Goal: Task Accomplishment & Management: Complete application form

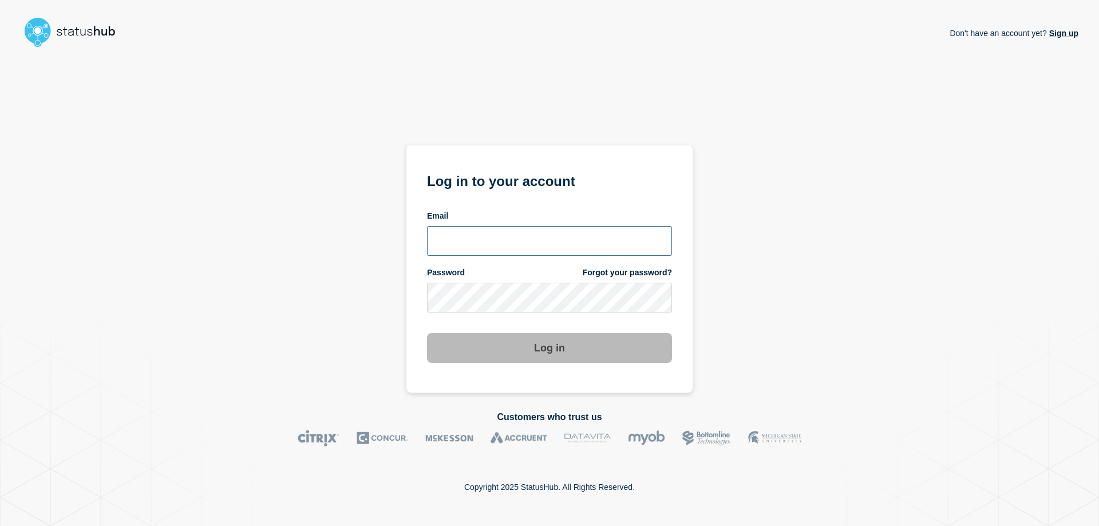
type input "geancarlo.casado@catonetworks.com"
click at [587, 356] on button "Log in" at bounding box center [549, 348] width 245 height 30
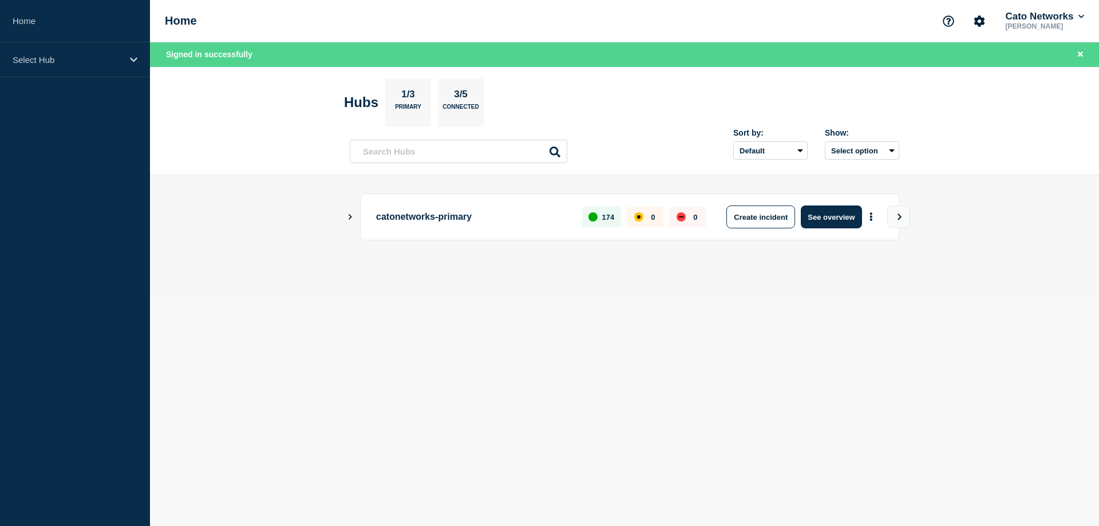
click at [349, 217] on icon "Show Connected Hubs" at bounding box center [349, 217] width 7 height 6
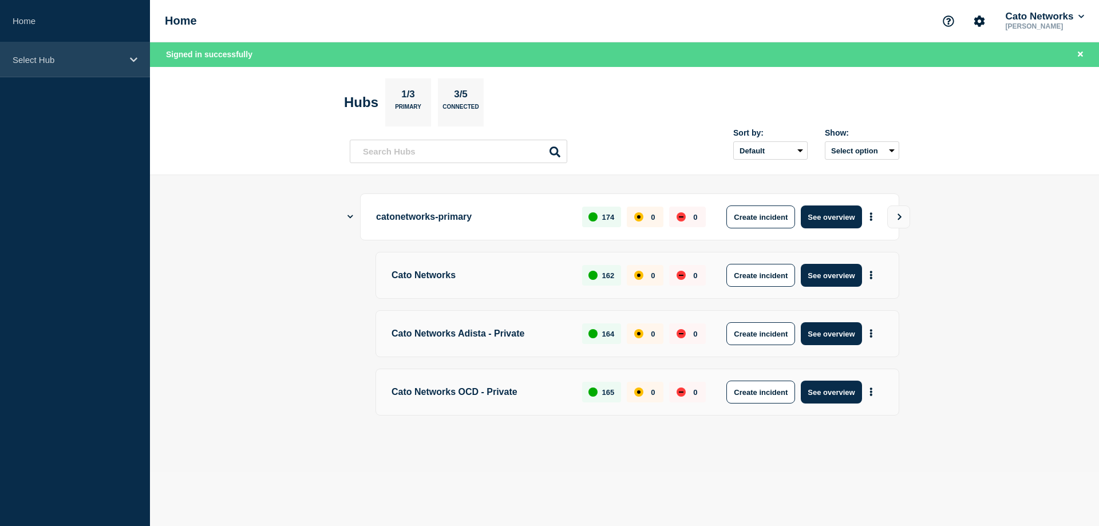
click at [89, 62] on p "Select Hub" at bounding box center [68, 60] width 110 height 10
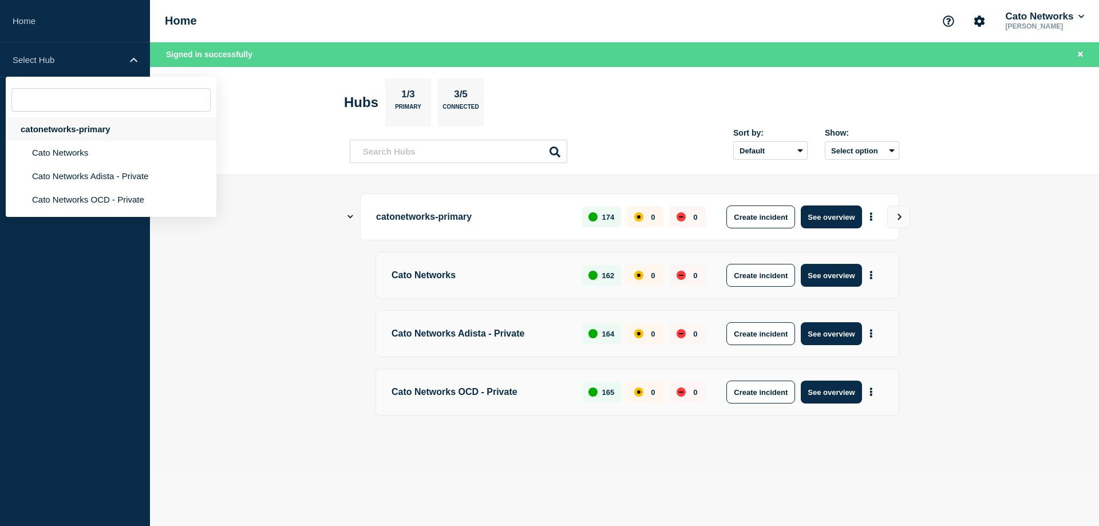
click at [88, 129] on div "catonetworks-primary" at bounding box center [111, 128] width 211 height 23
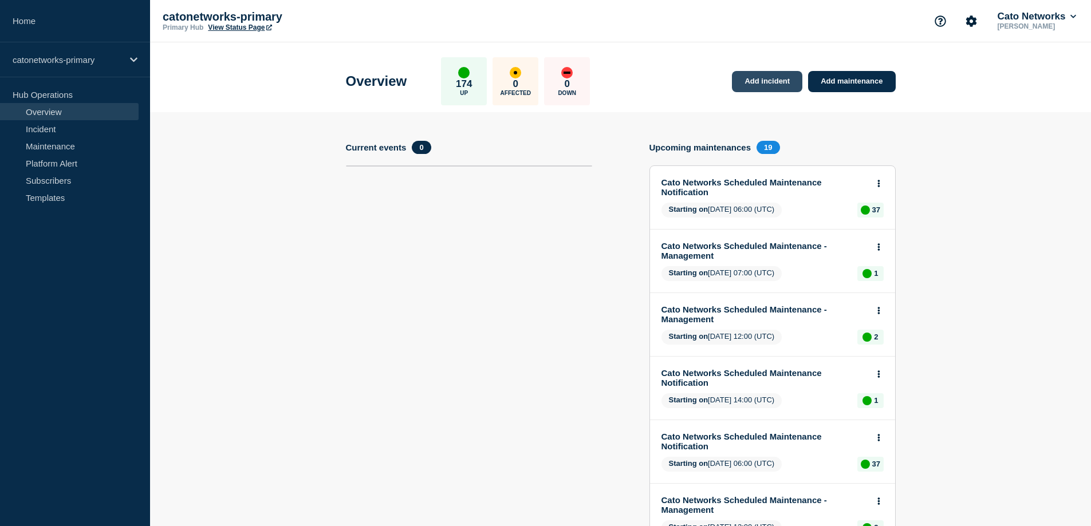
click at [766, 85] on link "Add incident" at bounding box center [767, 81] width 70 height 21
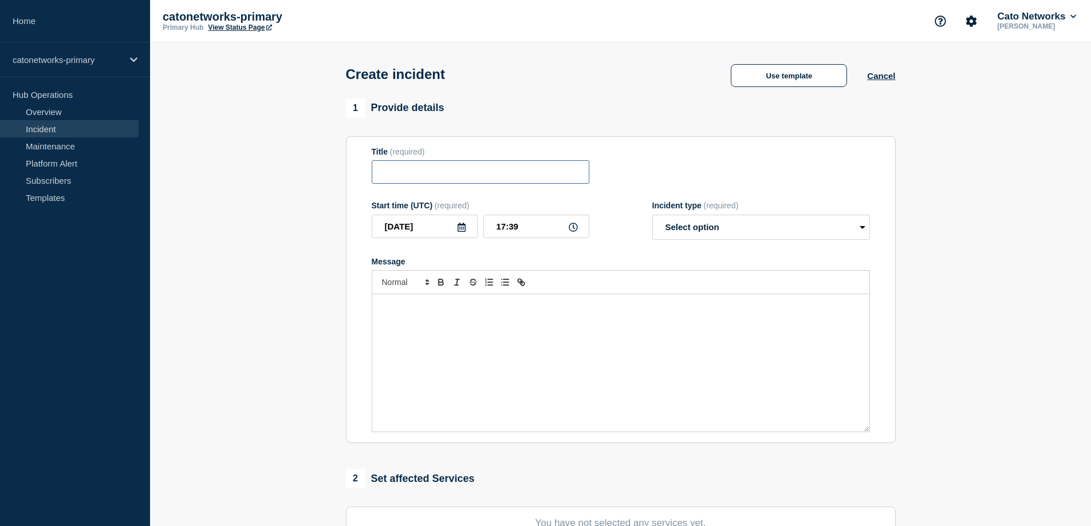
click at [410, 169] on input "Title" at bounding box center [481, 171] width 218 height 23
click at [821, 227] on select "Select option Investigating Identified Monitoring" at bounding box center [761, 227] width 218 height 25
click at [826, 77] on button "Use template" at bounding box center [789, 75] width 116 height 23
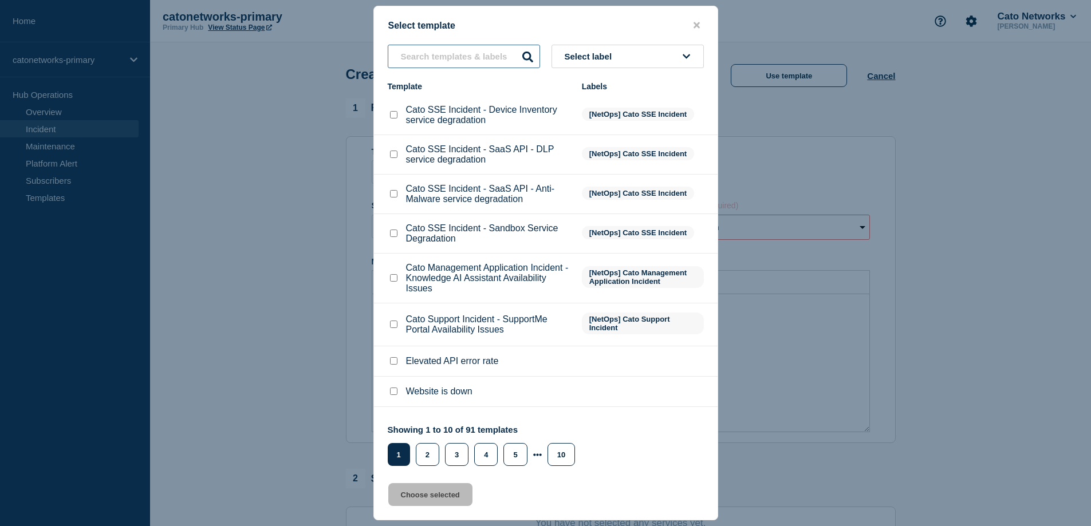
click at [471, 57] on input "text" at bounding box center [464, 56] width 152 height 23
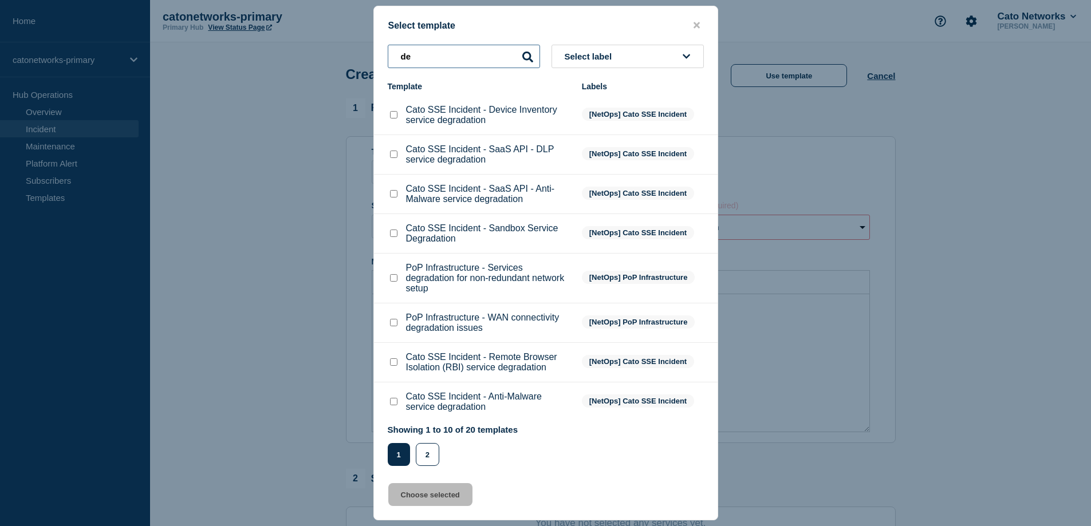
type input "d"
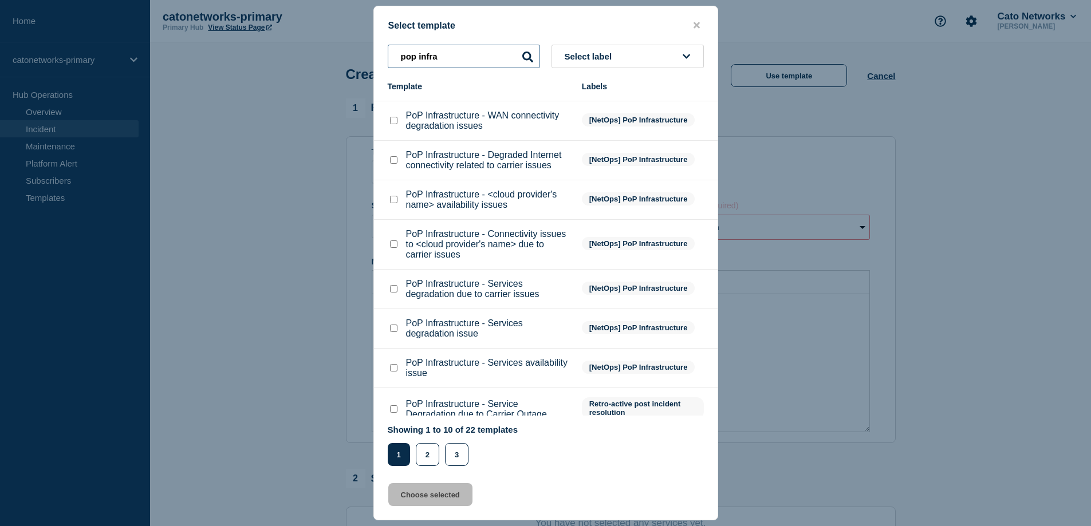
scroll to position [98, 0]
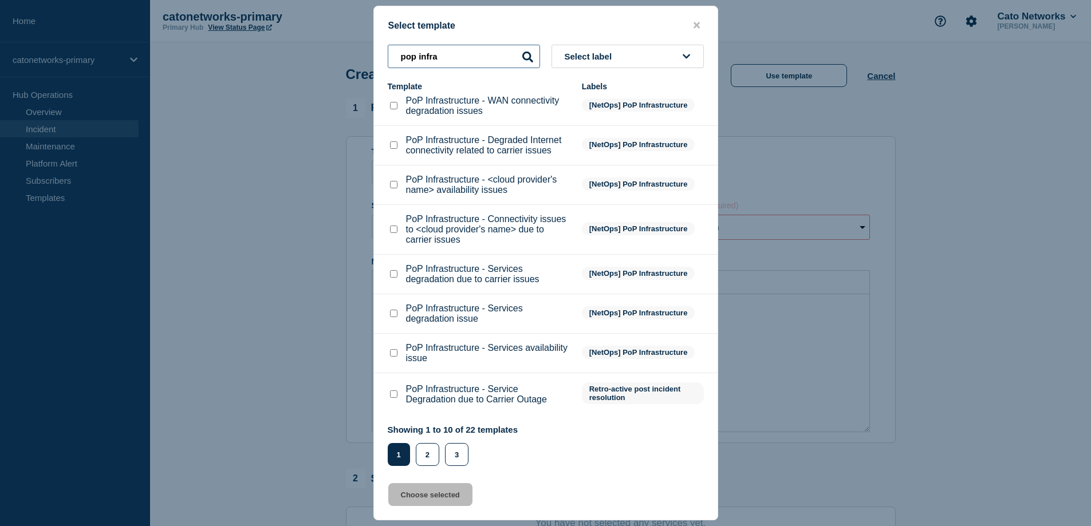
type input "pop infra"
click at [504, 279] on p "PoP Infrastructure - Services degradation due to carrier issues" at bounding box center [488, 274] width 164 height 21
click at [393, 274] on input "PoP Infrastructure - Services degradation due to carrier issues checkbox" at bounding box center [393, 273] width 7 height 7
checkbox input "true"
click at [416, 495] on button "Choose selected" at bounding box center [430, 494] width 84 height 23
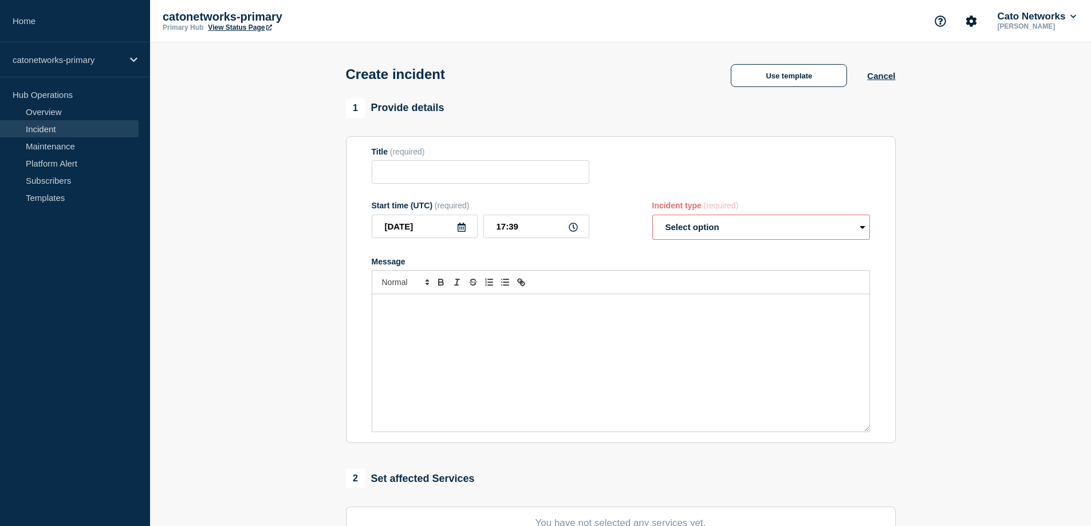
type input "PoP Infrastructure - Services degradation due to carrier issues"
select select "investigating"
radio input "false"
radio input "true"
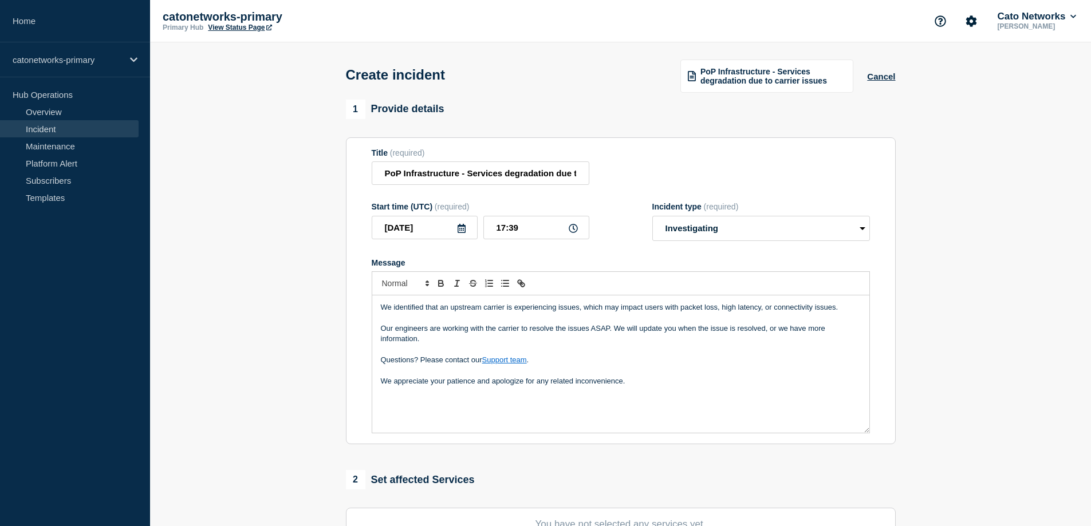
click at [676, 387] on p "We appreciate your patience and apologize for any related inconvenience." at bounding box center [621, 381] width 480 height 10
click at [418, 403] on p "Ref" at bounding box center [621, 402] width 480 height 10
click at [445, 415] on div "We identified that an upstream carrier is experiencing issues, which may impact…" at bounding box center [620, 363] width 497 height 137
click at [491, 404] on p "Ref [ INCIDNT-7392 ]" at bounding box center [621, 402] width 480 height 10
click at [503, 231] on input "17:39" at bounding box center [536, 227] width 106 height 23
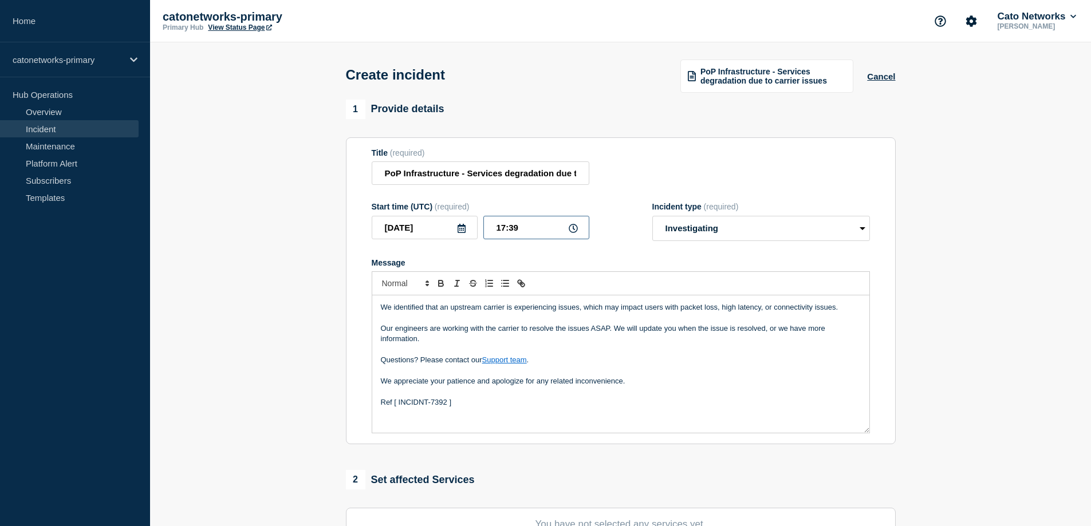
click at [500, 231] on input "17:39" at bounding box center [536, 227] width 106 height 23
drag, startPoint x: 510, startPoint y: 228, endPoint x: 518, endPoint y: 228, distance: 8.0
click at [518, 228] on input "15:39" at bounding box center [536, 227] width 106 height 23
type input "15:25"
click at [805, 235] on select "Select option Investigating Identified Monitoring" at bounding box center [761, 228] width 218 height 25
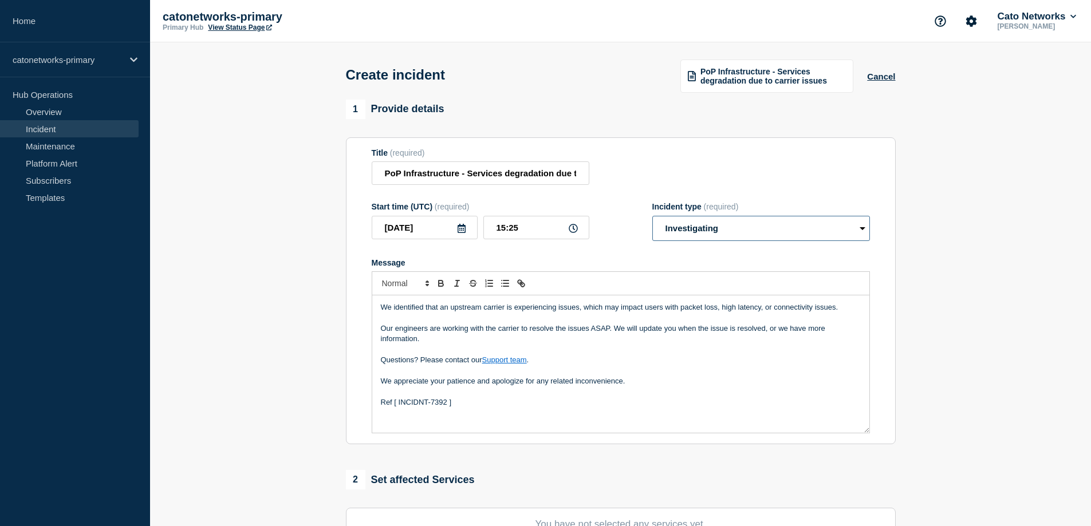
select select "identified"
click at [652, 217] on select "Select option Investigating Identified Monitoring" at bounding box center [761, 228] width 218 height 25
click at [948, 280] on section "1 Provide details Title (required) PoP Infrastructure - Services degradation du…" at bounding box center [620, 428] width 941 height 656
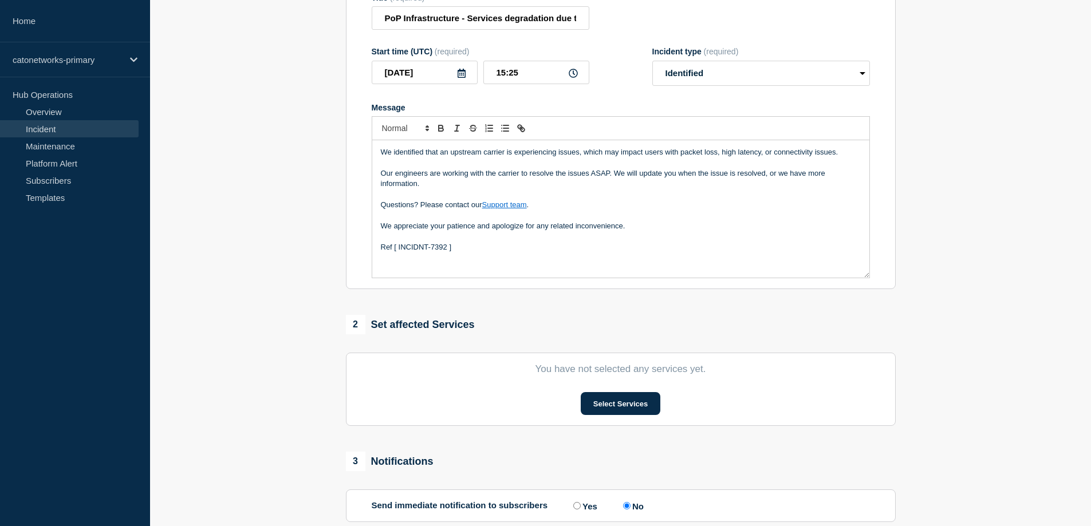
scroll to position [172, 0]
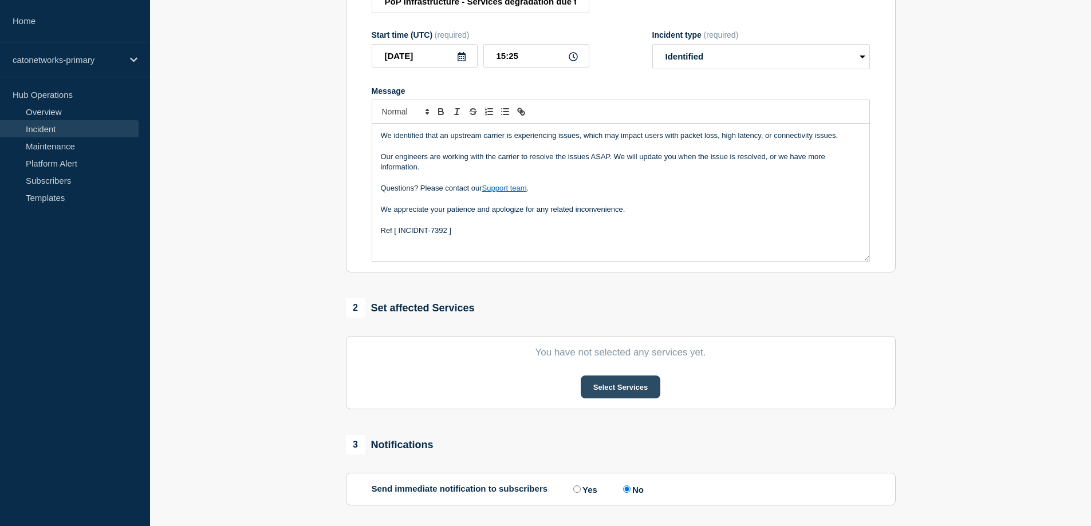
click at [621, 388] on button "Select Services" at bounding box center [621, 387] width 80 height 23
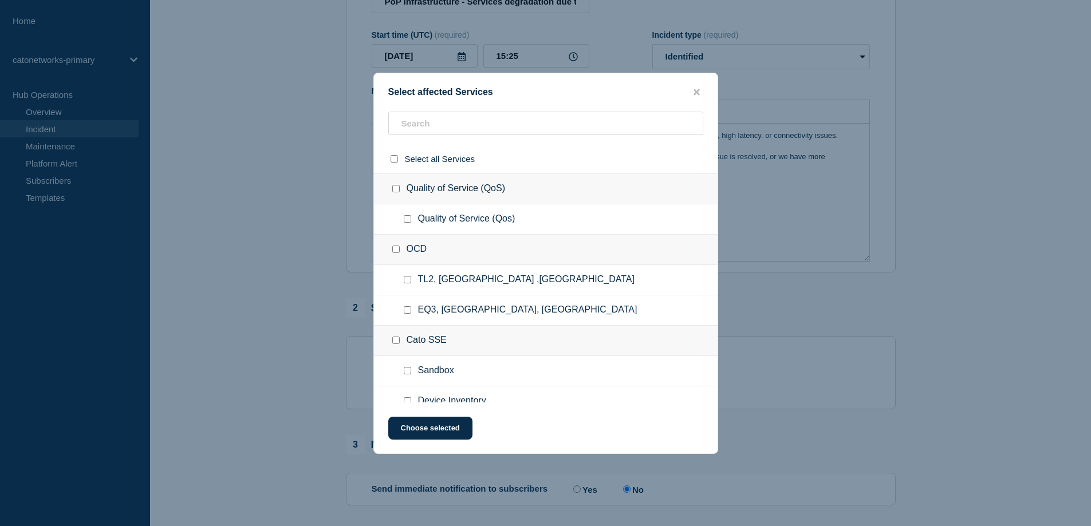
click at [448, 240] on div "OCD" at bounding box center [546, 250] width 344 height 30
click at [454, 127] on input "text" at bounding box center [545, 123] width 315 height 23
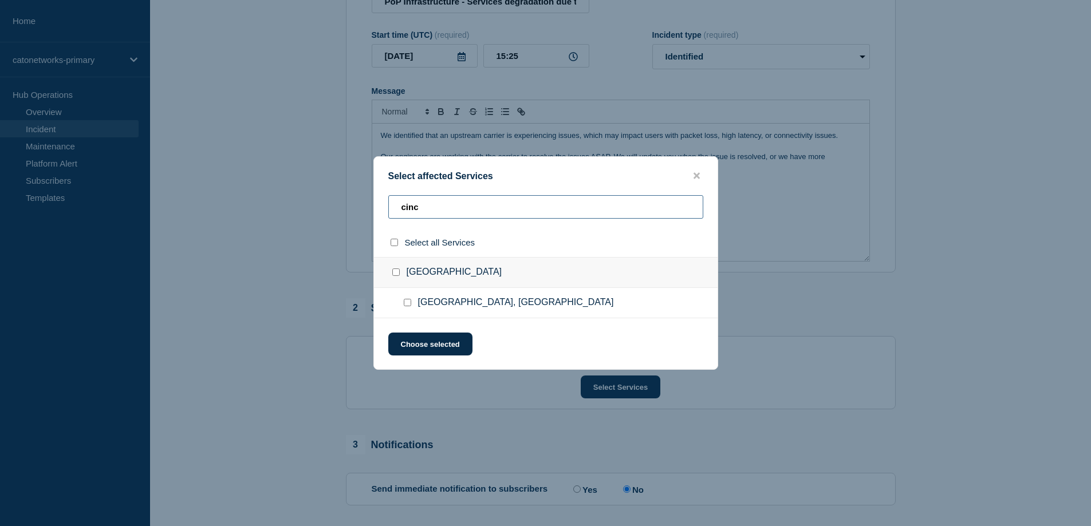
type input "cinc"
click at [406, 303] on input "Cincinnati, OH checkbox" at bounding box center [407, 302] width 7 height 7
checkbox input "true"
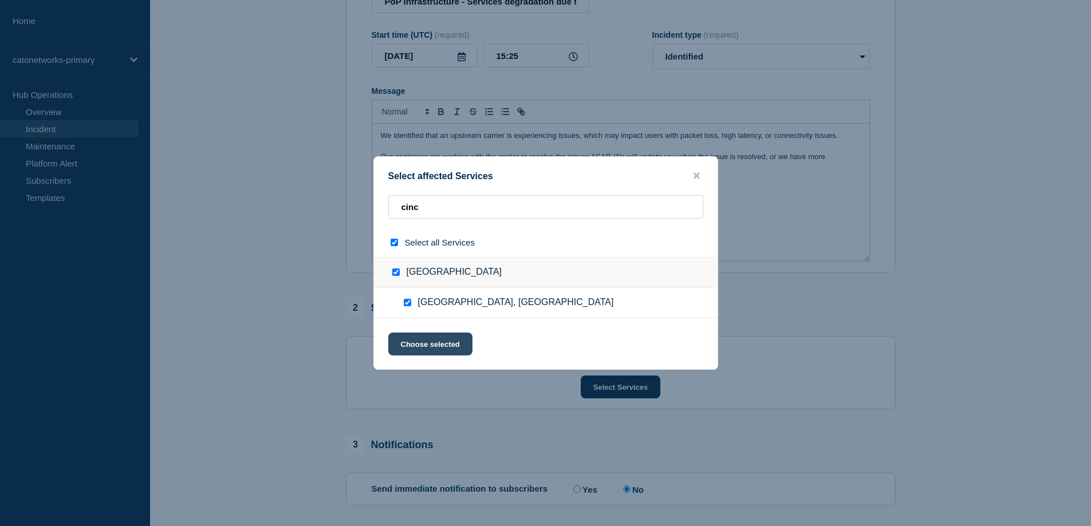
click at [435, 350] on button "Choose selected" at bounding box center [430, 344] width 84 height 23
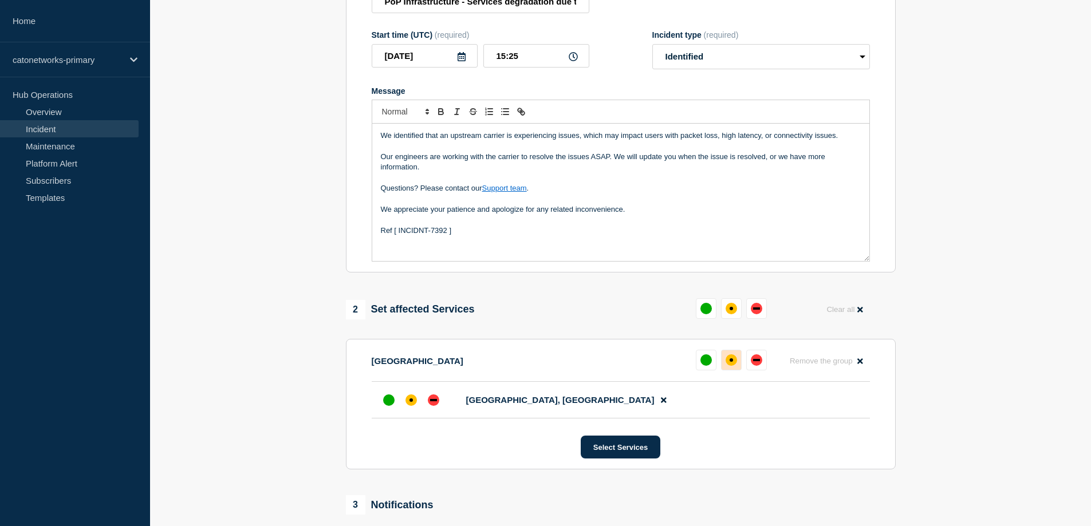
click at [732, 362] on div "affected" at bounding box center [730, 359] width 3 height 3
click at [413, 400] on div "affected" at bounding box center [410, 400] width 11 height 11
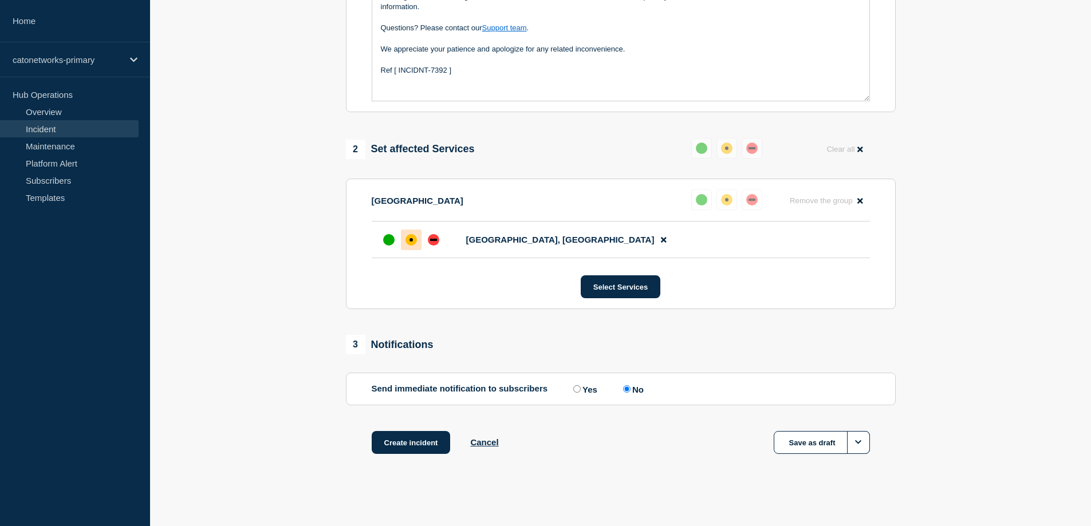
scroll to position [336, 0]
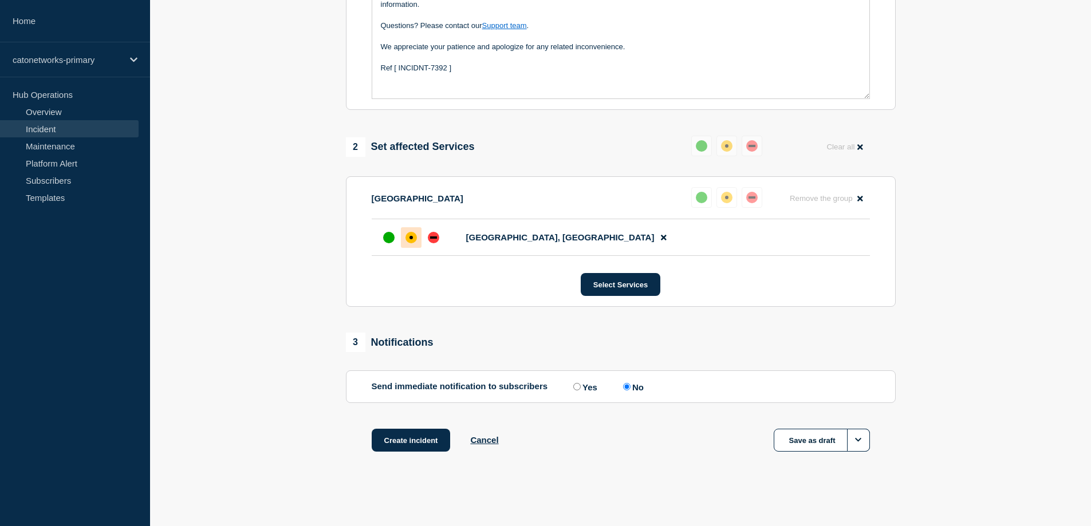
click at [629, 387] on input "No" at bounding box center [626, 386] width 7 height 7
click at [400, 444] on button "Create incident" at bounding box center [411, 440] width 79 height 23
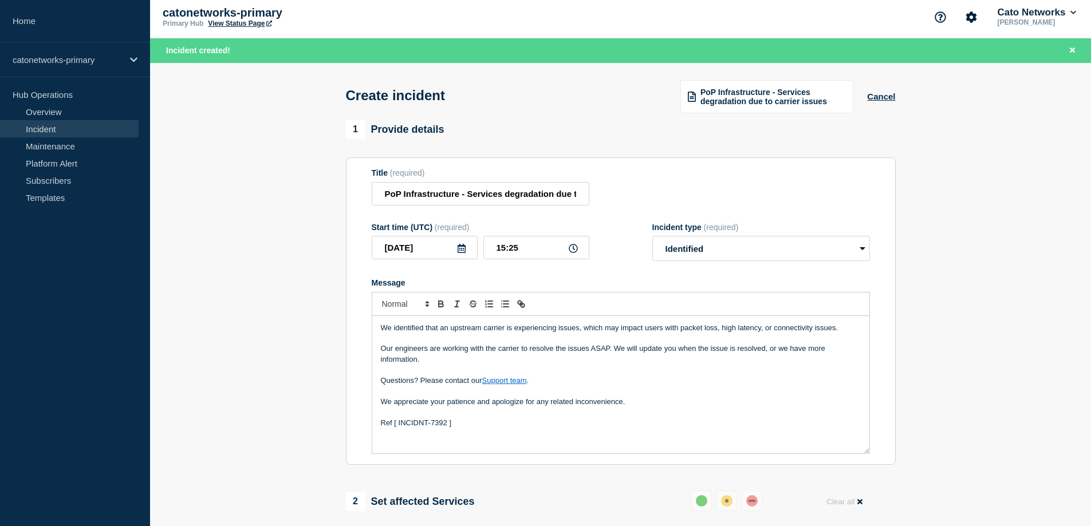
scroll to position [0, 0]
